Goal: Task Accomplishment & Management: Manage account settings

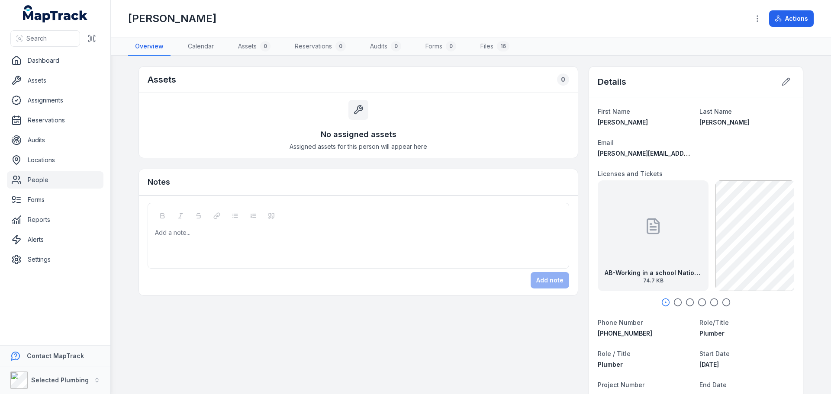
click at [58, 177] on link "People" at bounding box center [55, 179] width 97 height 17
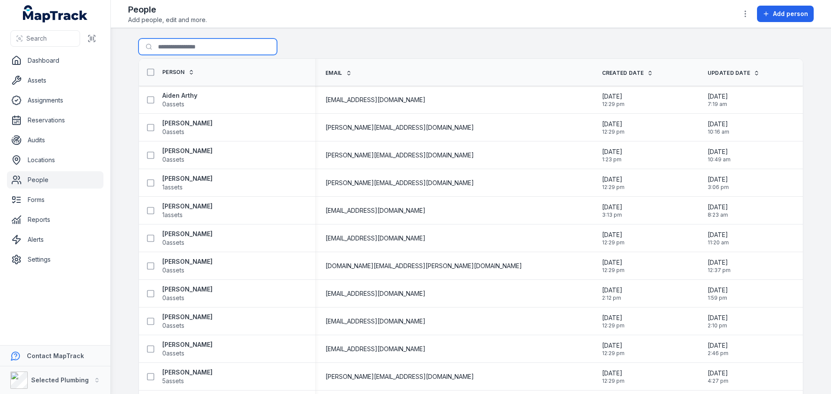
click at [171, 48] on input "Search for people" at bounding box center [208, 47] width 139 height 16
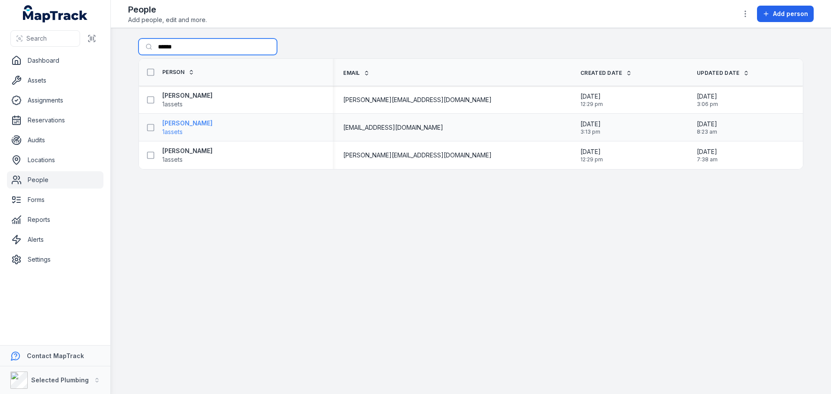
type input "******"
click at [194, 127] on strong "[PERSON_NAME]" at bounding box center [187, 123] width 50 height 9
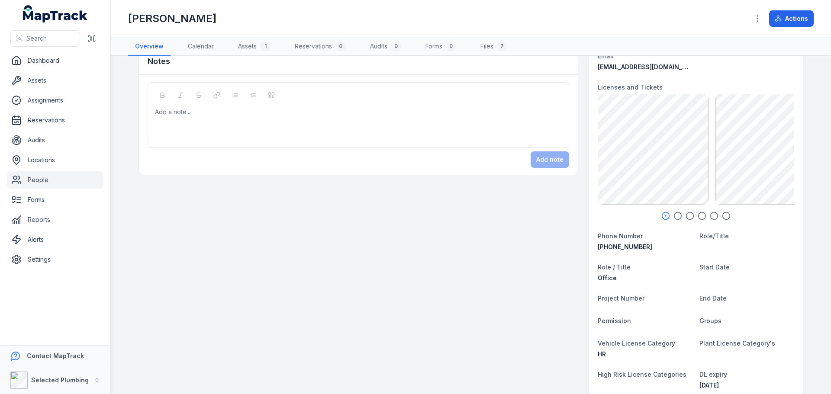
scroll to position [43, 0]
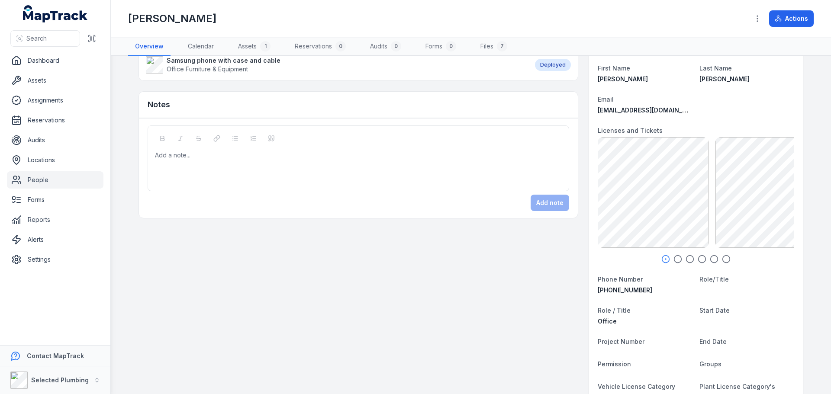
click at [674, 259] on icon "button" at bounding box center [677, 259] width 9 height 9
click at [690, 260] on circle "button" at bounding box center [689, 259] width 7 height 7
click at [678, 208] on div "AM-Police Clearance exp [DATE] 787.06 KB" at bounding box center [696, 192] width 111 height 111
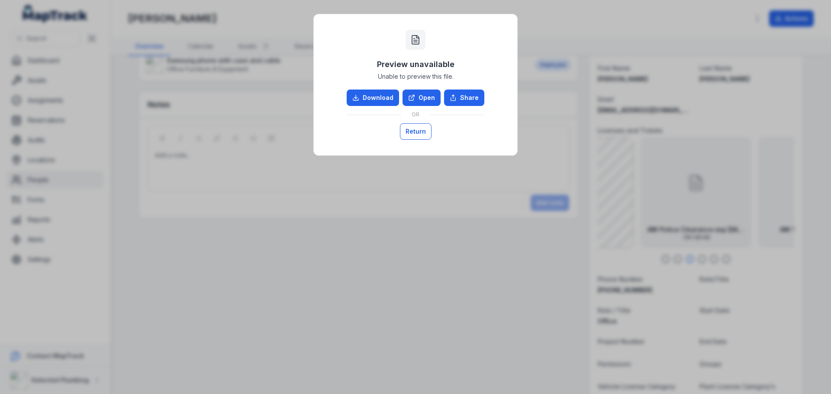
click at [417, 129] on button "Return" at bounding box center [416, 131] width 32 height 16
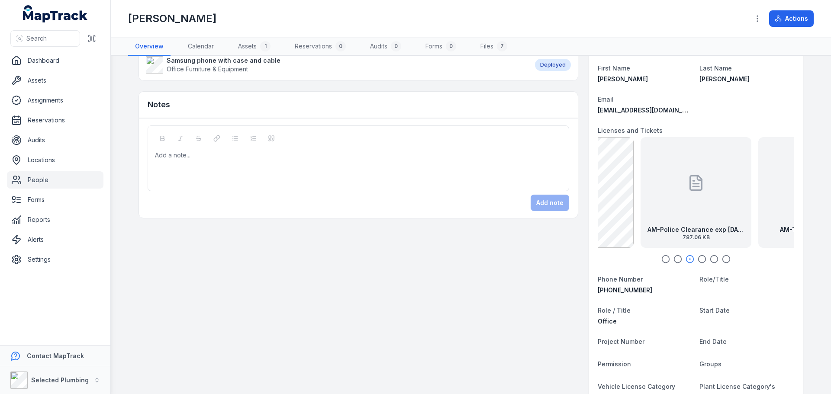
click at [769, 84] on dl "First Name [PERSON_NAME] Name [PERSON_NAME] Email [EMAIL_ADDRESS][DOMAIN_NAME] …" at bounding box center [696, 375] width 196 height 625
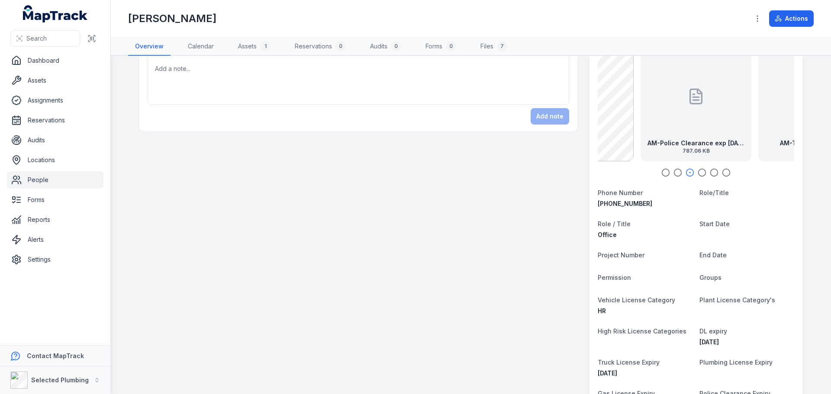
scroll to position [0, 0]
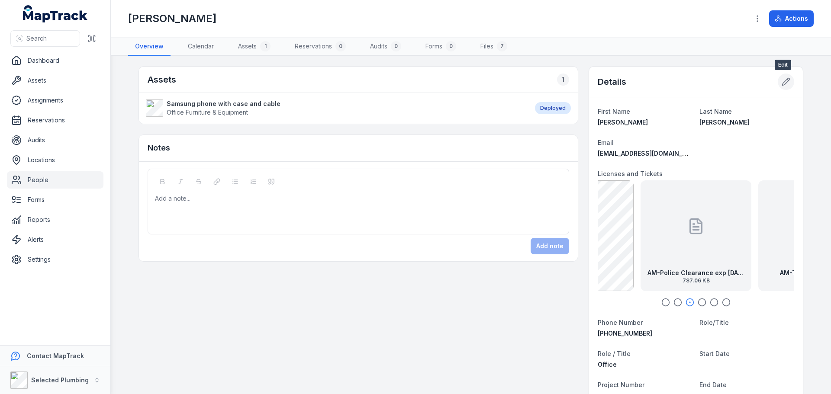
click at [783, 78] on icon at bounding box center [786, 81] width 9 height 9
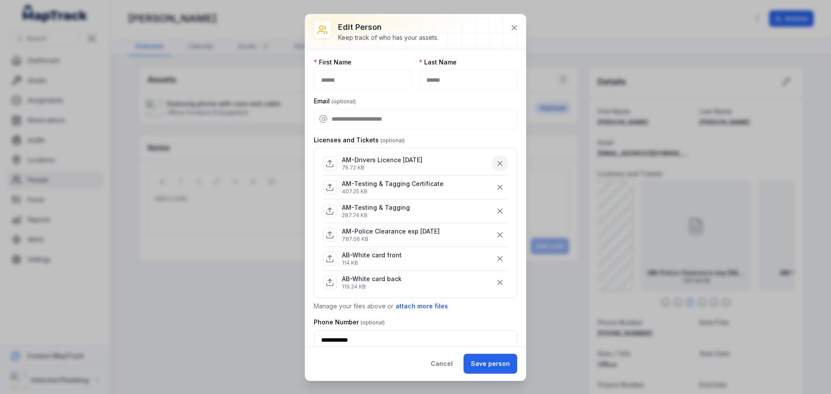
click at [496, 161] on icon "button" at bounding box center [500, 163] width 9 height 9
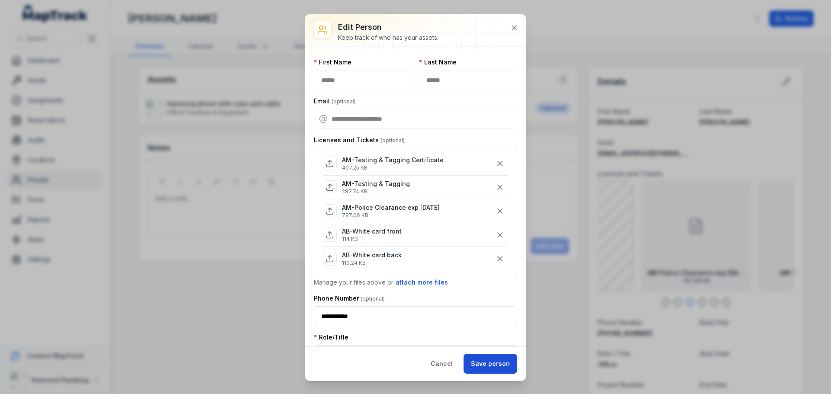
click at [482, 361] on button "Save person" at bounding box center [491, 364] width 54 height 20
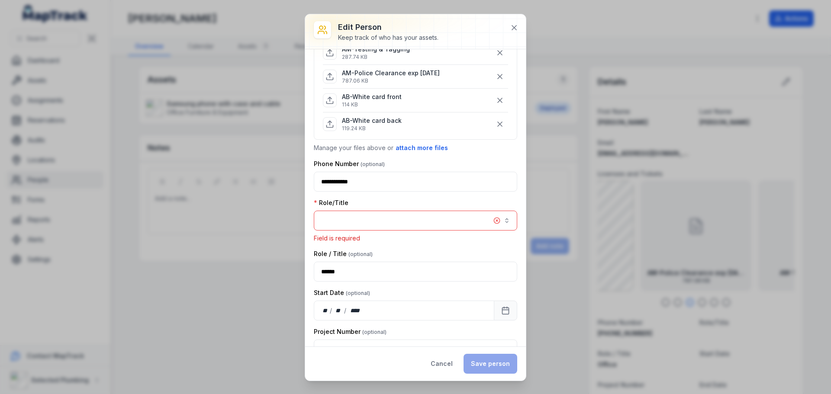
scroll to position [158, 0]
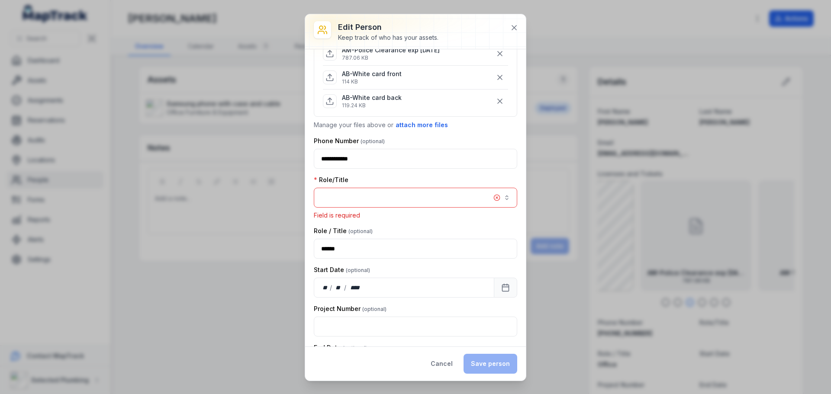
click at [390, 192] on button "button" at bounding box center [415, 198] width 203 height 20
click at [446, 198] on button "button" at bounding box center [415, 198] width 203 height 20
click at [448, 178] on div "Role/Title Field is required" at bounding box center [415, 198] width 203 height 44
click at [444, 193] on button "button" at bounding box center [415, 198] width 203 height 20
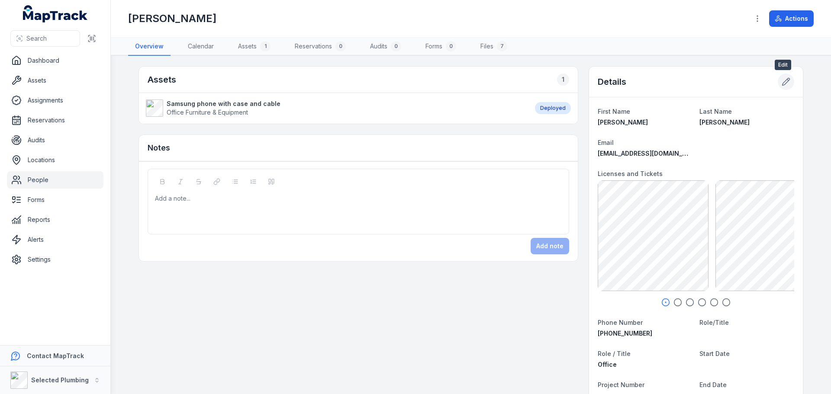
click at [782, 81] on icon at bounding box center [786, 81] width 9 height 9
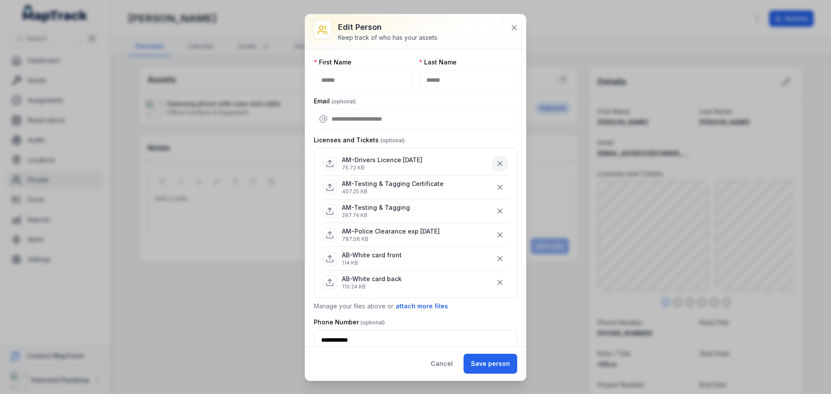
click at [496, 165] on icon "button" at bounding box center [500, 163] width 9 height 9
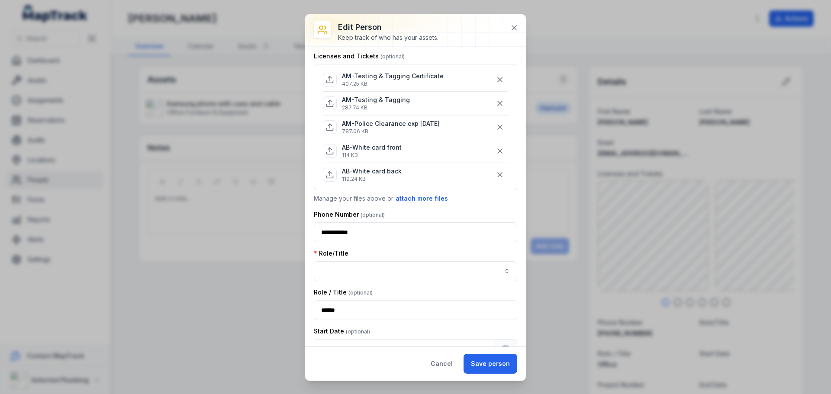
scroll to position [87, 0]
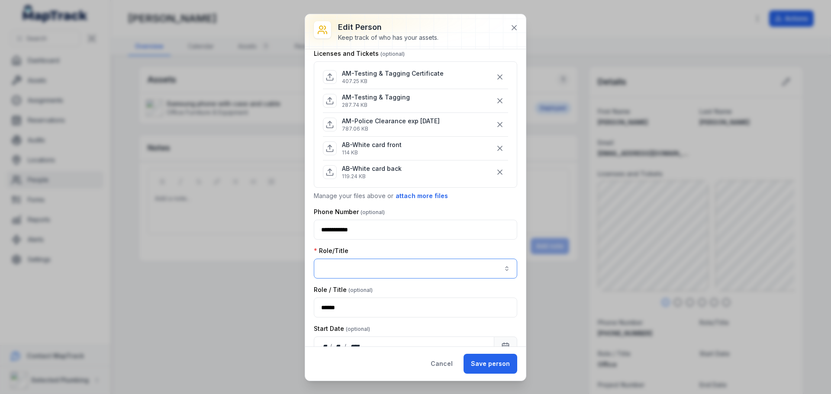
click at [446, 266] on button "button" at bounding box center [415, 269] width 203 height 20
click at [483, 293] on span "Plumber,Apprentice,Work Experience,Trade Assistant, Office Staff." at bounding box center [412, 292] width 179 height 9
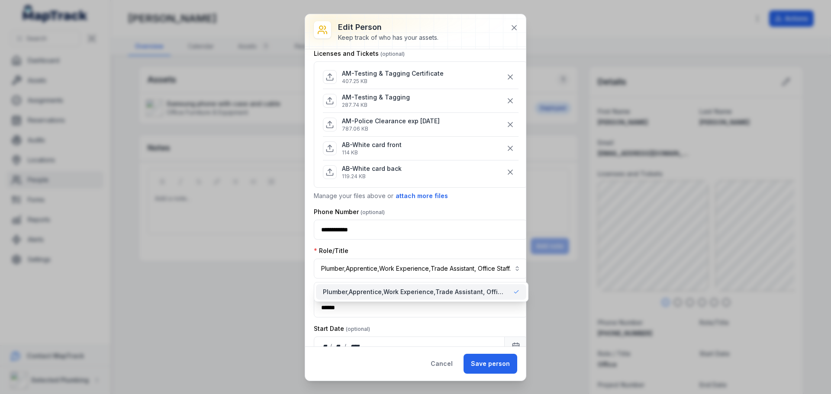
click at [498, 289] on span "Plumber,Apprentice,Work Experience,Trade Assistant, Office Staff." at bounding box center [415, 292] width 184 height 9
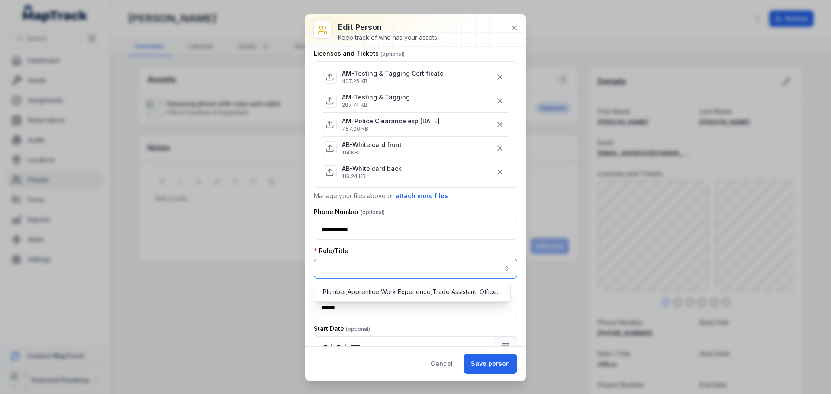
click at [434, 267] on button "button" at bounding box center [415, 269] width 203 height 20
click at [498, 271] on button "button" at bounding box center [415, 269] width 203 height 20
click at [447, 267] on button "button" at bounding box center [415, 269] width 203 height 20
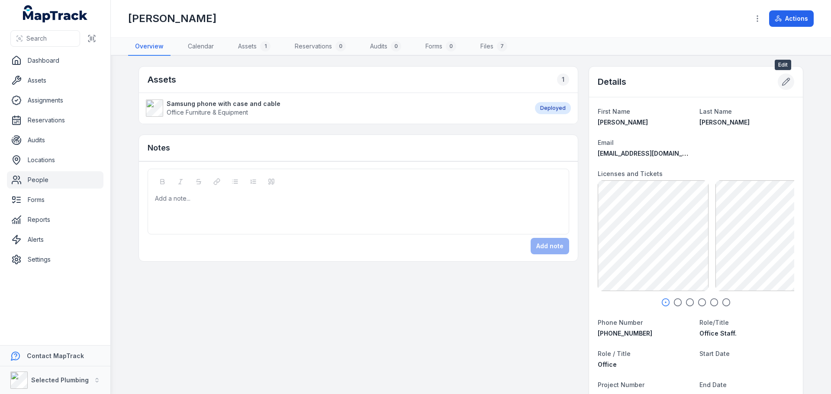
click at [782, 80] on icon at bounding box center [786, 81] width 9 height 9
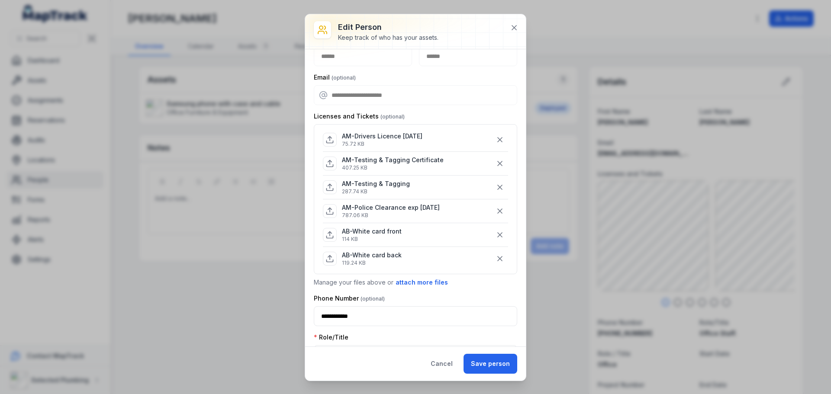
scroll to position [43, 0]
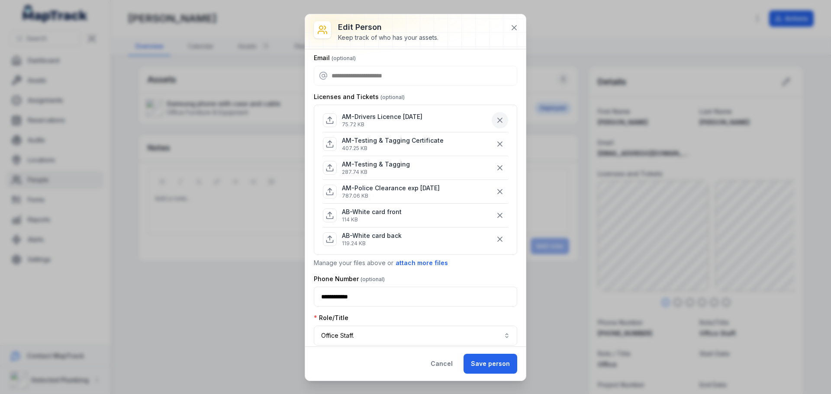
click at [496, 118] on icon "button" at bounding box center [500, 120] width 9 height 9
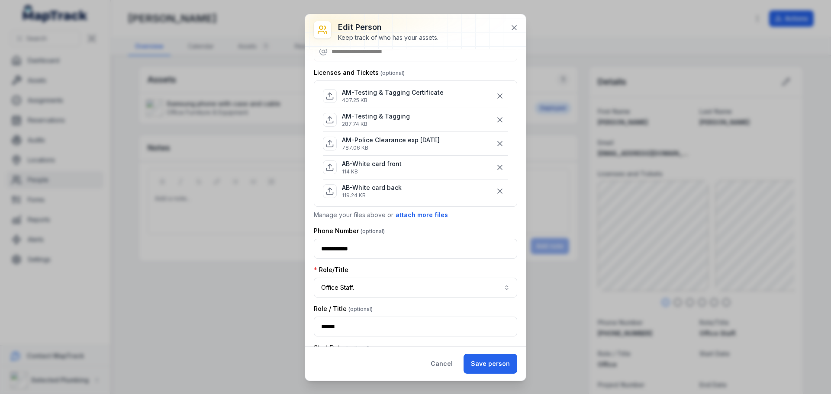
scroll to position [87, 0]
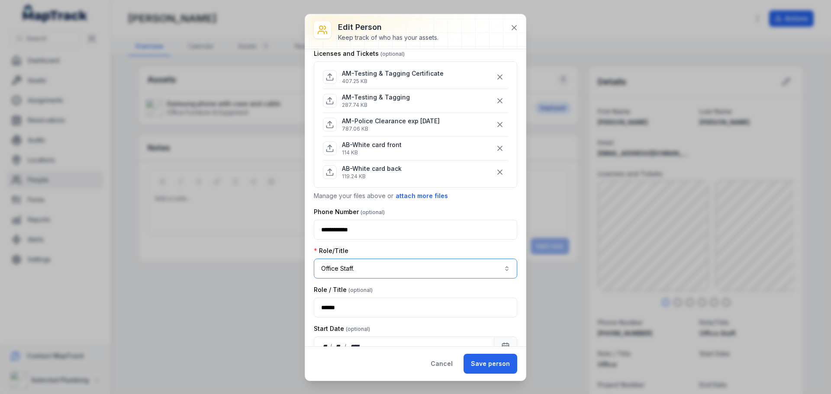
click at [399, 269] on button "**********" at bounding box center [415, 269] width 203 height 20
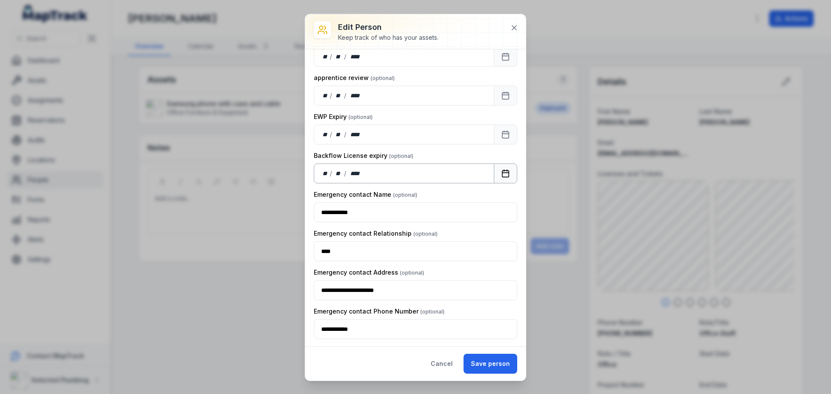
scroll to position [1001, 0]
click at [490, 362] on button "Save person" at bounding box center [491, 364] width 54 height 20
